Goal: Navigation & Orientation: Find specific page/section

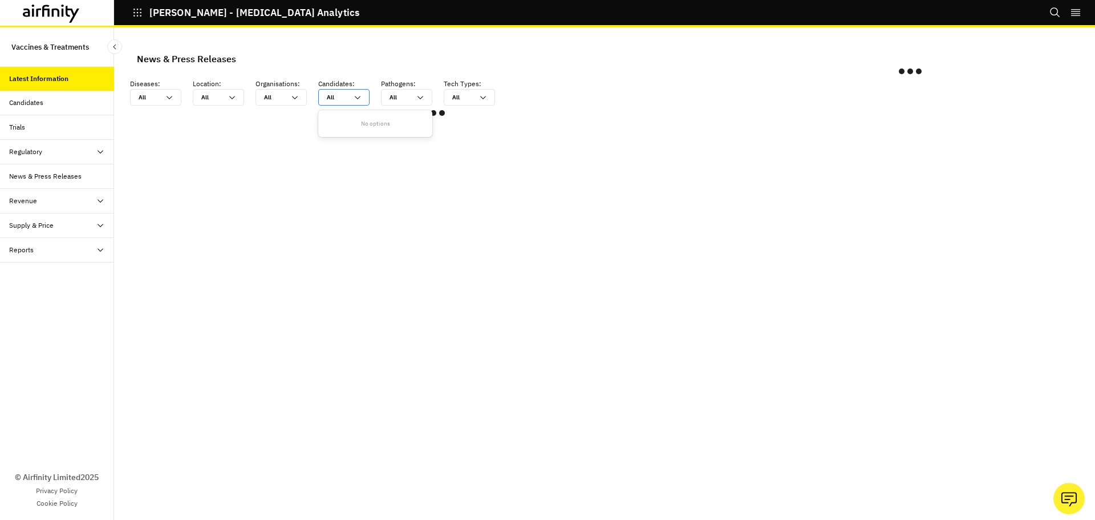
click at [361, 95] on icon at bounding box center [357, 97] width 9 height 9
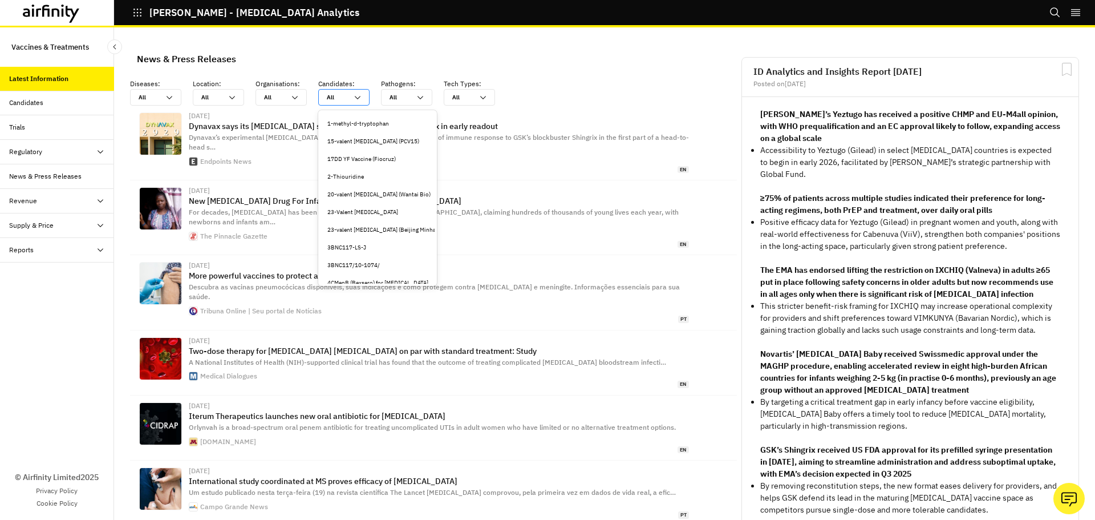
scroll to position [228, 0]
click at [1079, 13] on icon "right-menu" at bounding box center [1075, 12] width 11 height 11
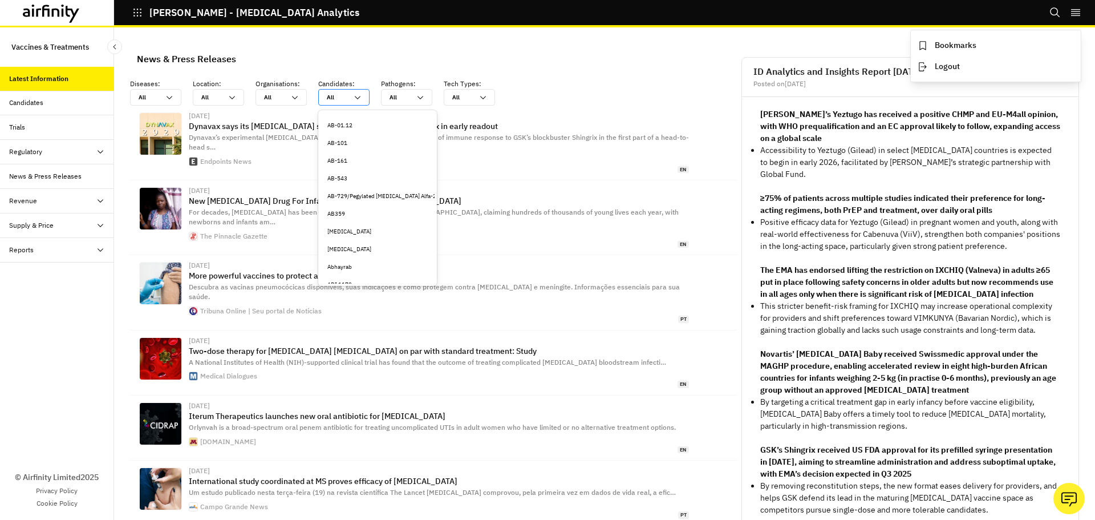
drag, startPoint x: 1057, startPoint y: 14, endPoint x: 970, endPoint y: 25, distance: 87.4
click at [970, 25] on div "IDA - Infectious Disease Analytics Bookmarks Logout" at bounding box center [547, 13] width 1095 height 27
click at [1066, 11] on div "Bookmarks Logout" at bounding box center [1073, 12] width 46 height 25
click at [84, 104] on div "Candidates" at bounding box center [61, 103] width 105 height 10
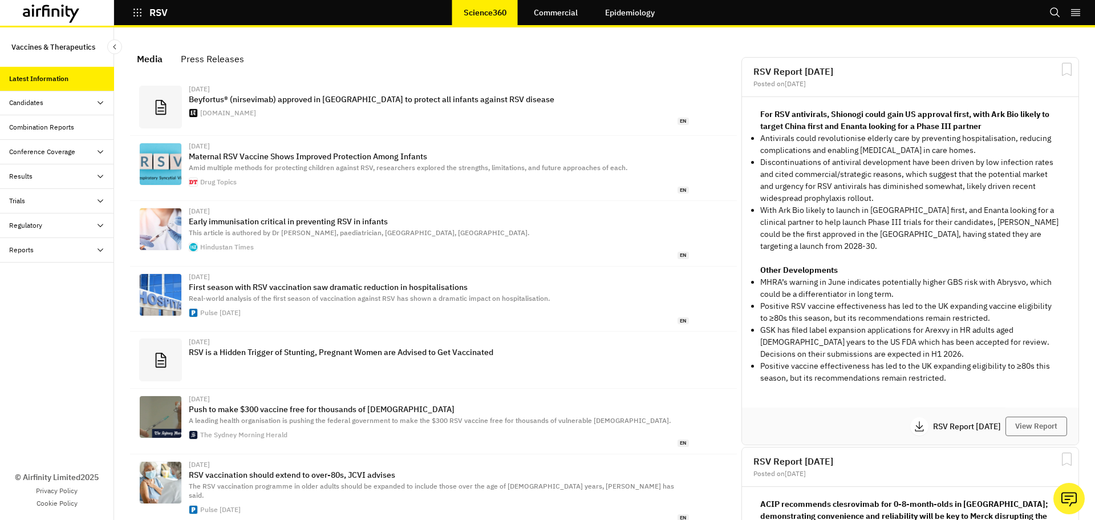
scroll to position [710, 334]
click at [141, 17] on icon "button" at bounding box center [137, 12] width 10 height 10
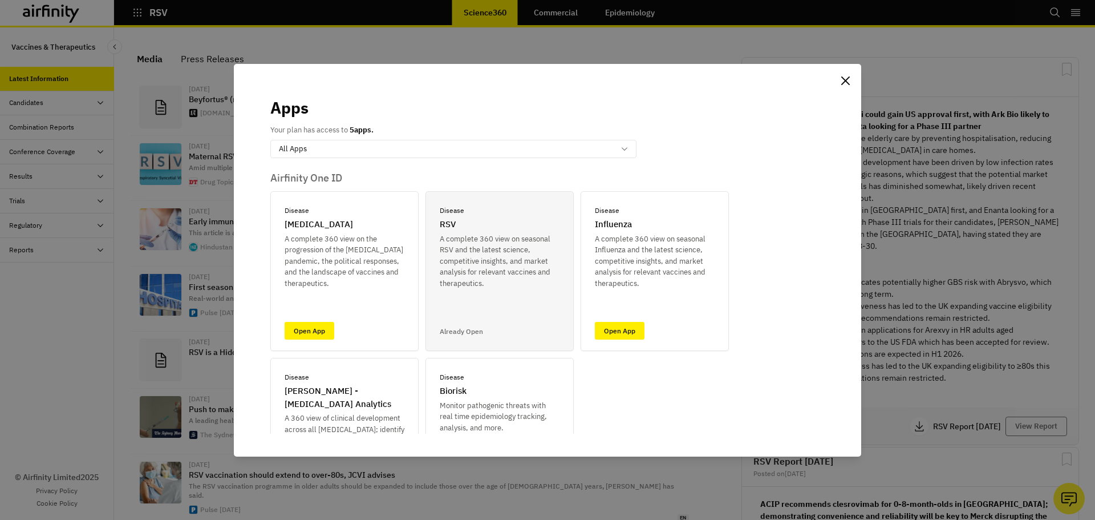
click at [545, 44] on div "Apps Your plan has access to 5 apps. option All Apps, selected. Select is focus…" at bounding box center [547, 260] width 1095 height 520
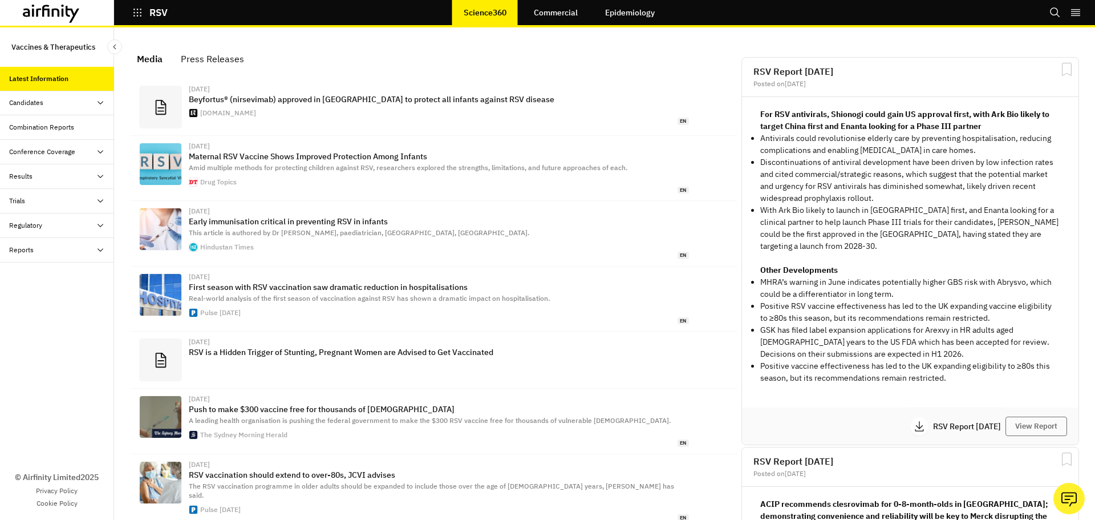
click at [559, 13] on link "Commercial" at bounding box center [556, 12] width 67 height 27
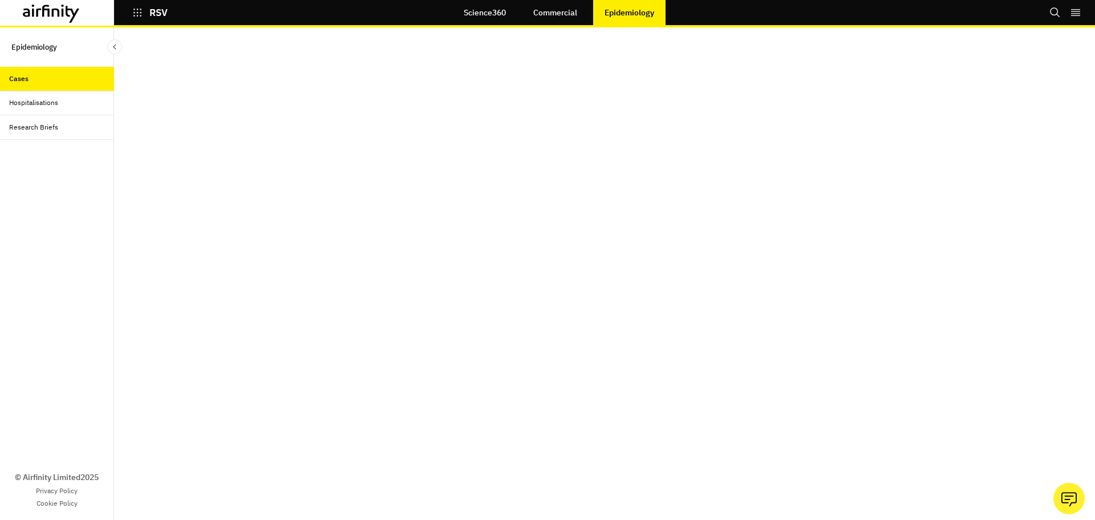
click at [66, 17] on icon at bounding box center [51, 14] width 57 height 18
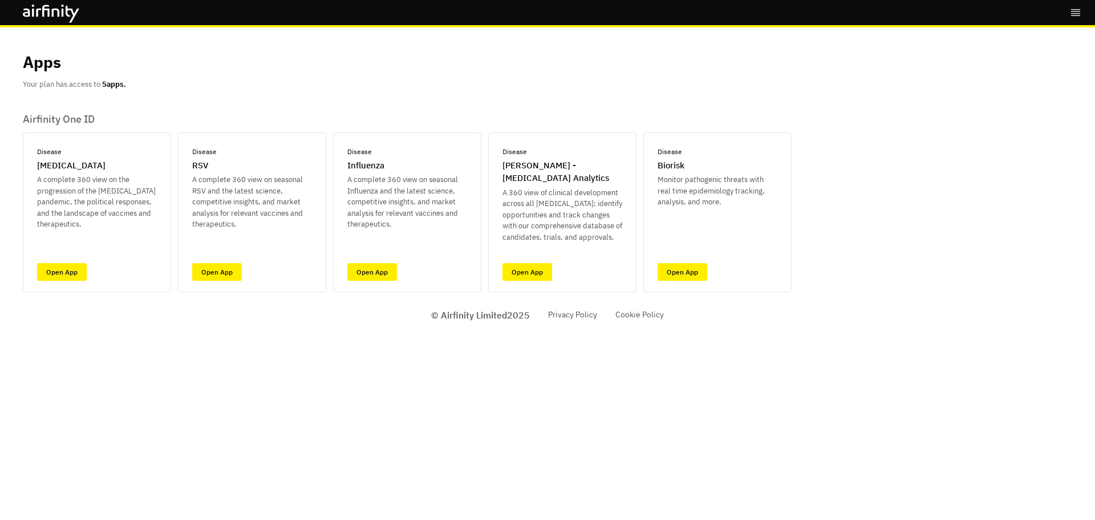
click at [25, 12] on icon at bounding box center [51, 14] width 57 height 18
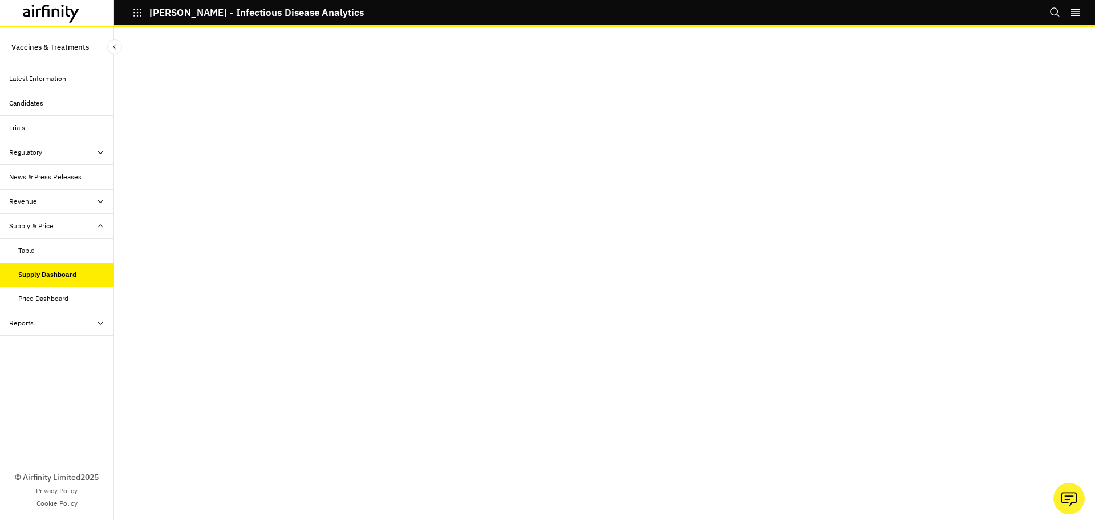
scroll to position [23, 0]
click at [30, 104] on div "Candidates" at bounding box center [26, 103] width 34 height 10
click at [17, 103] on div "Candidates" at bounding box center [26, 103] width 34 height 10
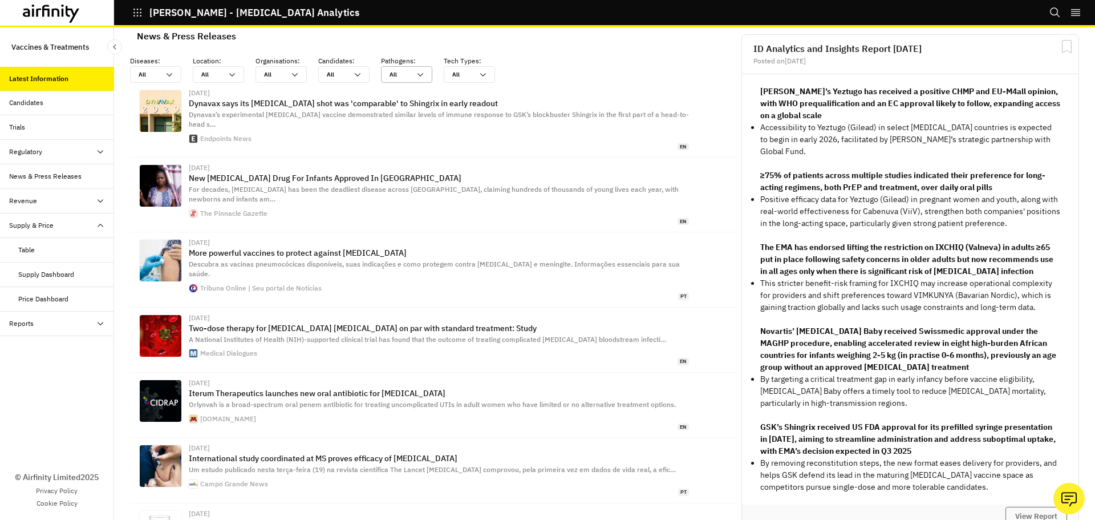
scroll to position [753, 334]
click at [174, 75] on div "All All" at bounding box center [155, 74] width 51 height 17
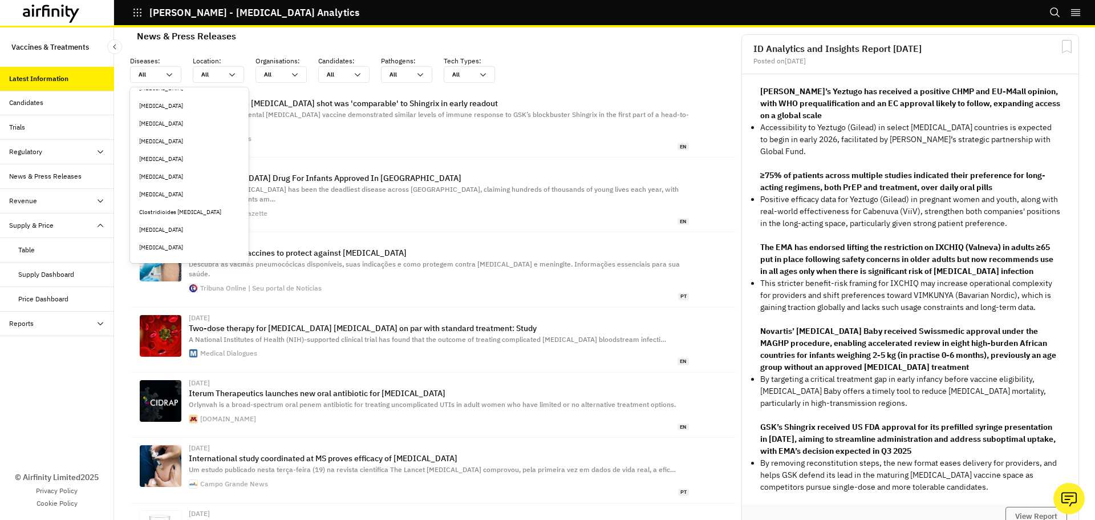
scroll to position [456, 0]
click at [179, 187] on div "Clostridioides [MEDICAL_DATA]" at bounding box center [189, 193] width 114 height 18
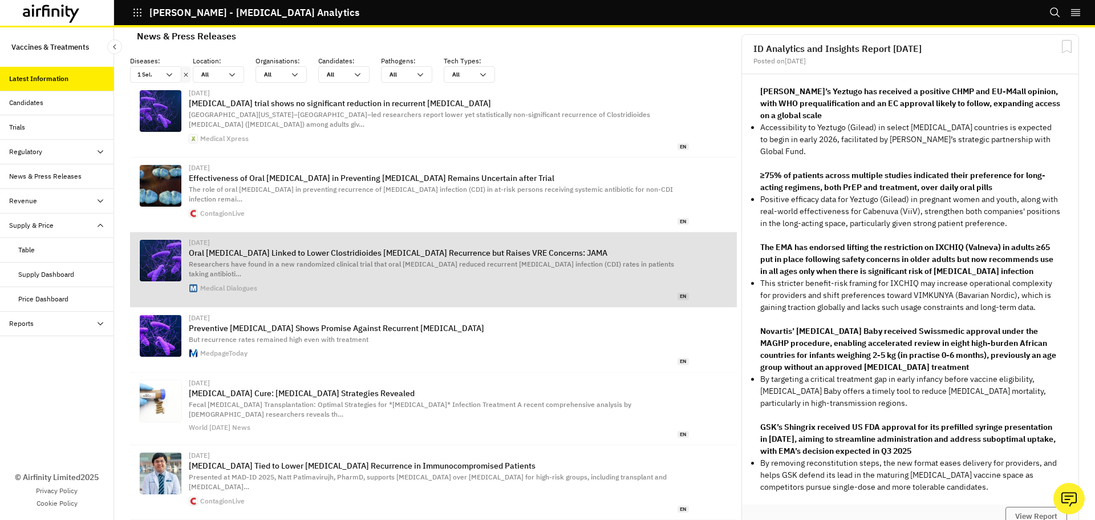
scroll to position [0, 0]
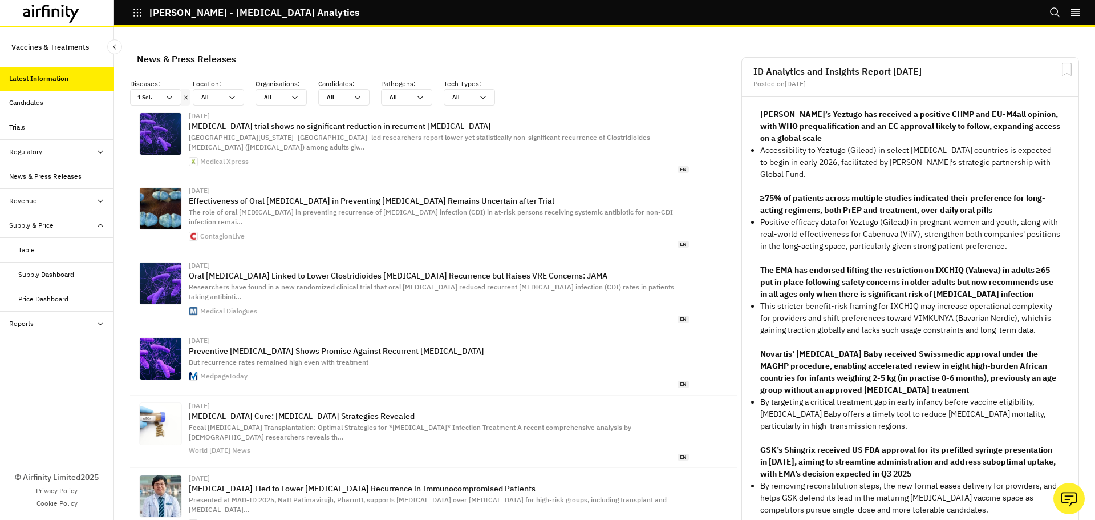
click at [51, 17] on icon at bounding box center [51, 14] width 57 height 18
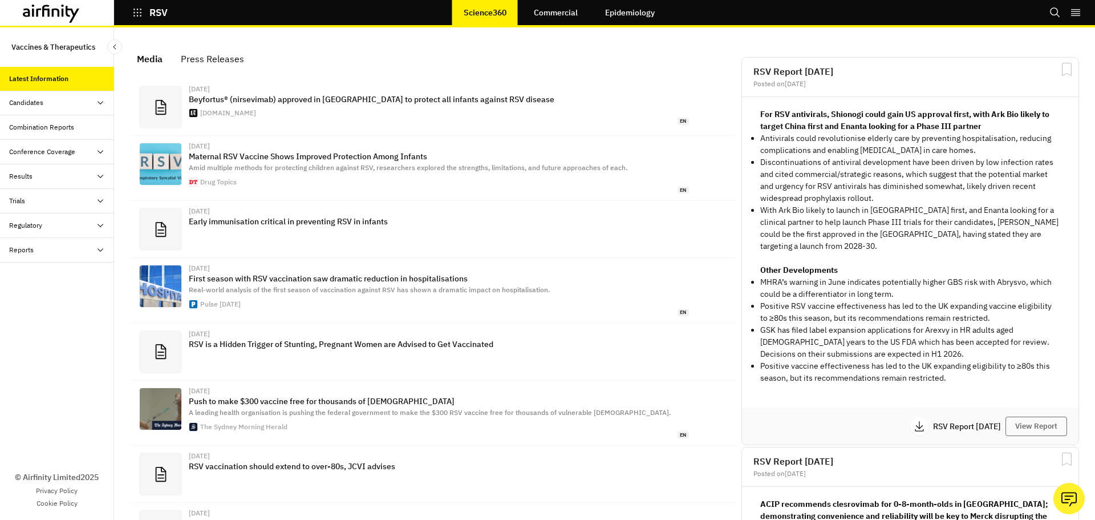
scroll to position [710, 334]
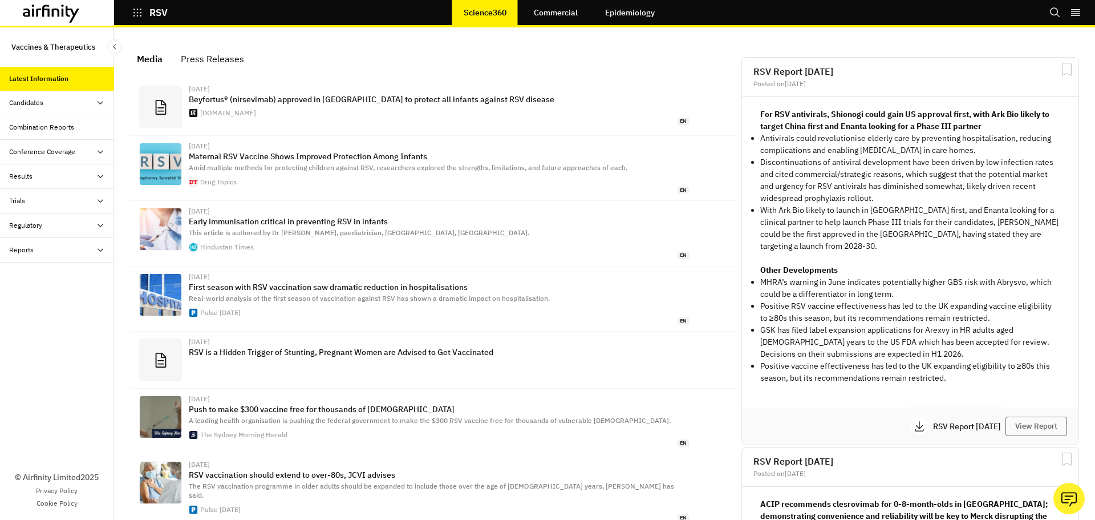
click at [67, 179] on div "Results" at bounding box center [61, 176] width 105 height 10
click at [38, 200] on div "Vaccines" at bounding box center [31, 201] width 27 height 10
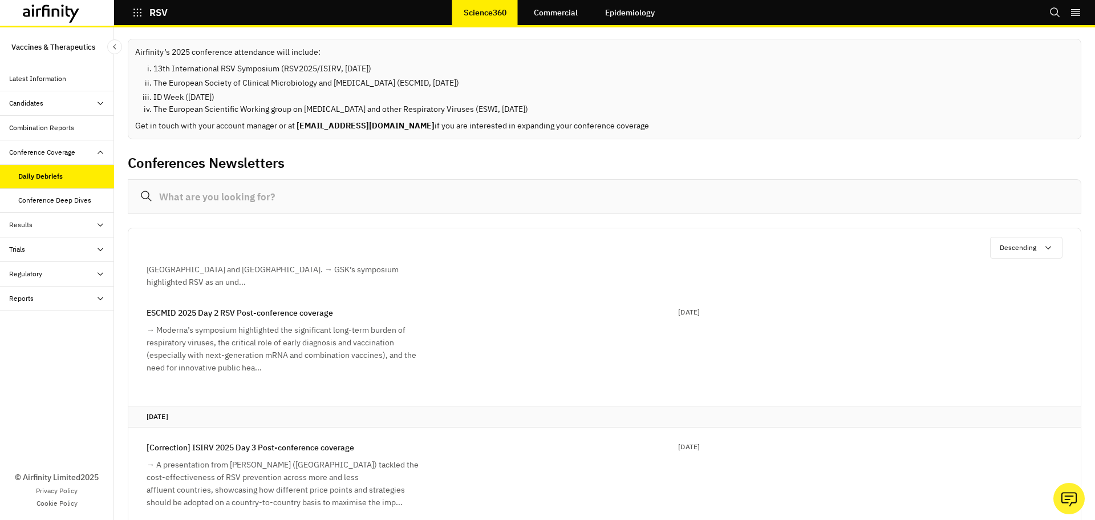
scroll to position [285, 0]
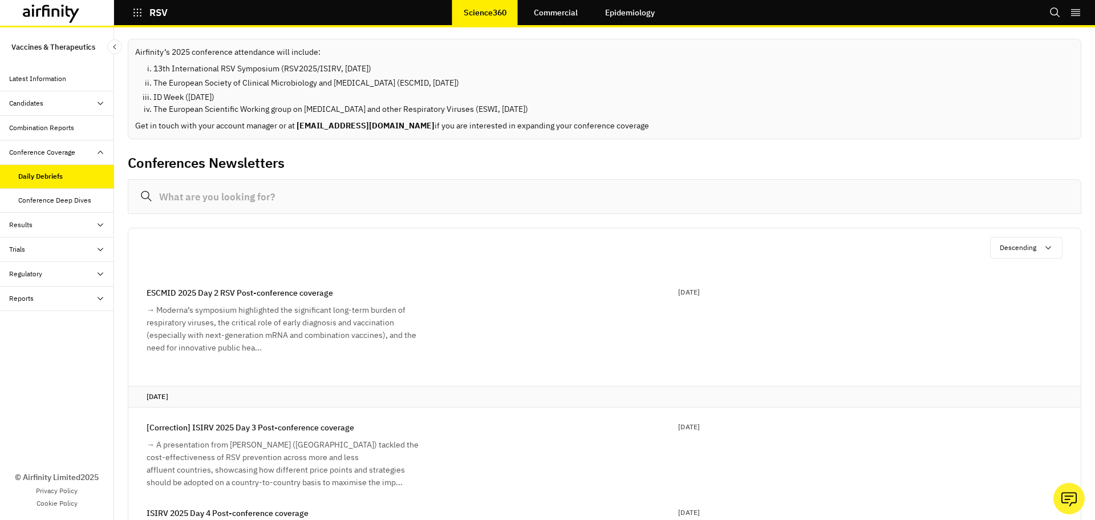
click at [65, 200] on div "Conference Deep Dives" at bounding box center [54, 200] width 73 height 10
